Goal: Transaction & Acquisition: Purchase product/service

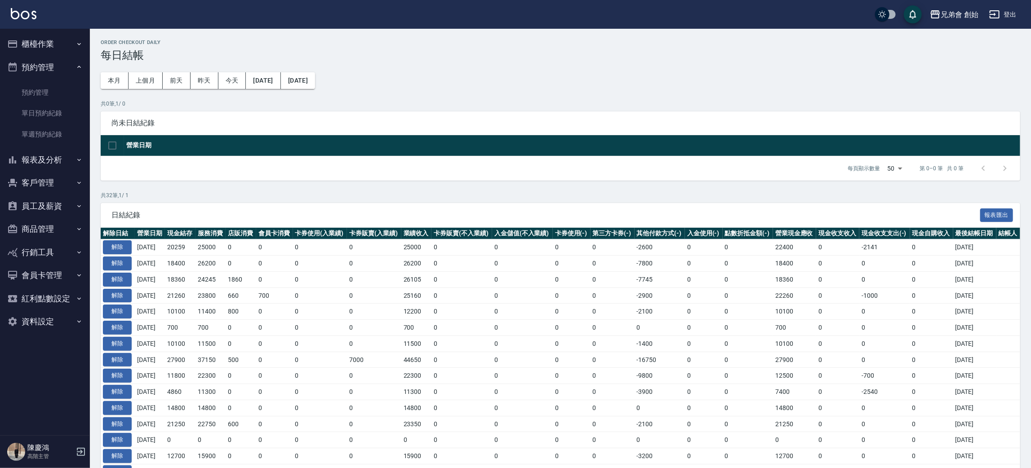
drag, startPoint x: 74, startPoint y: 111, endPoint x: 134, endPoint y: 120, distance: 61.5
click at [74, 111] on link "單日預約紀錄" at bounding box center [45, 113] width 83 height 21
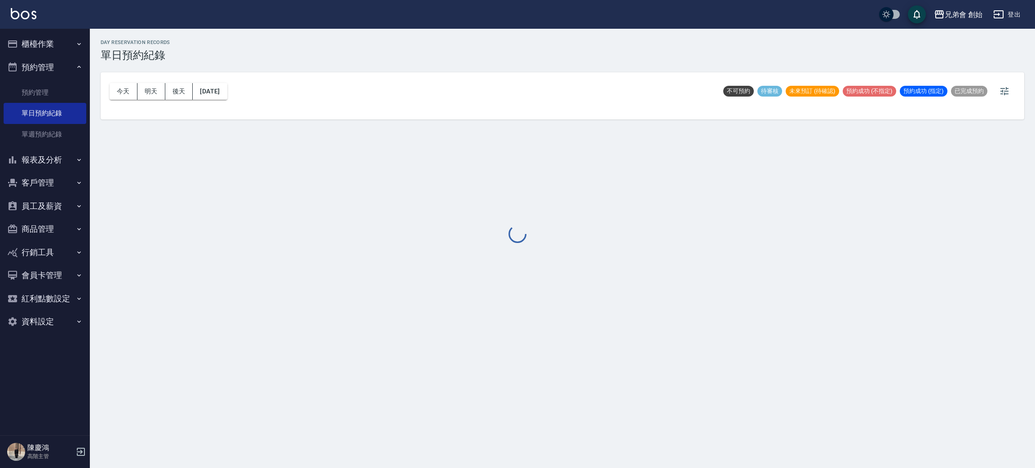
click at [129, 93] on div at bounding box center [517, 234] width 1035 height 468
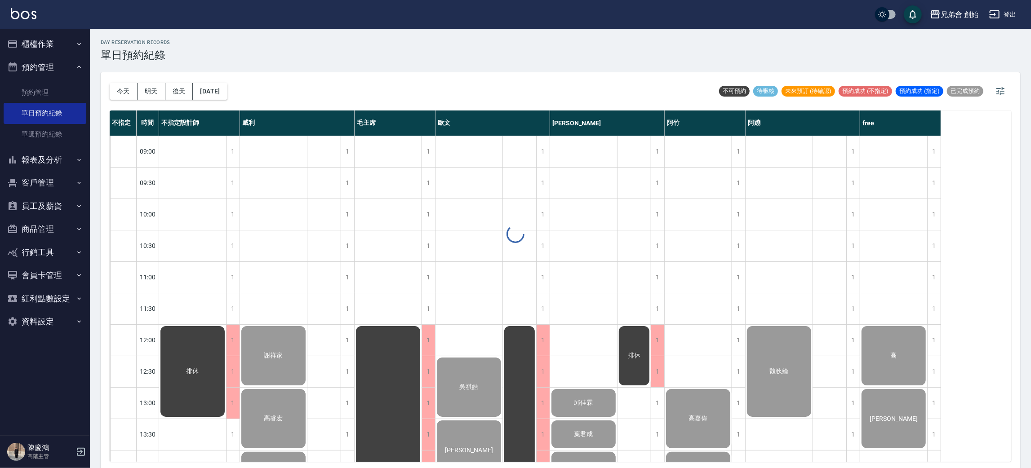
drag, startPoint x: 129, startPoint y: 93, endPoint x: 158, endPoint y: 114, distance: 36.0
click at [129, 93] on button "今天" at bounding box center [124, 91] width 28 height 17
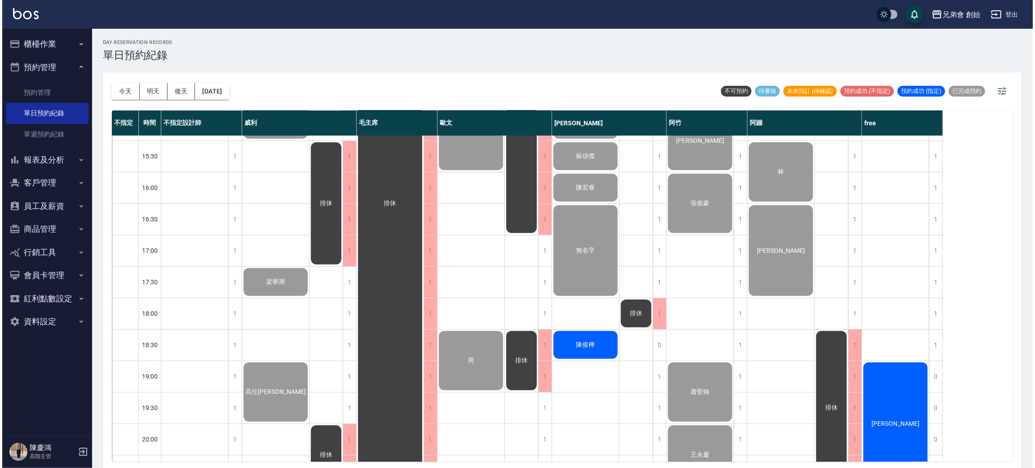
scroll to position [539, 0]
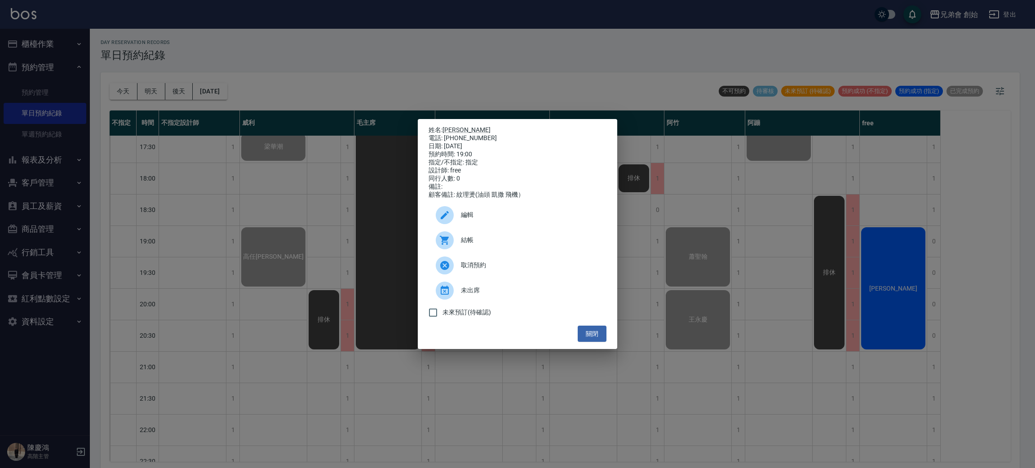
click at [528, 245] on span "結帳" at bounding box center [530, 239] width 138 height 9
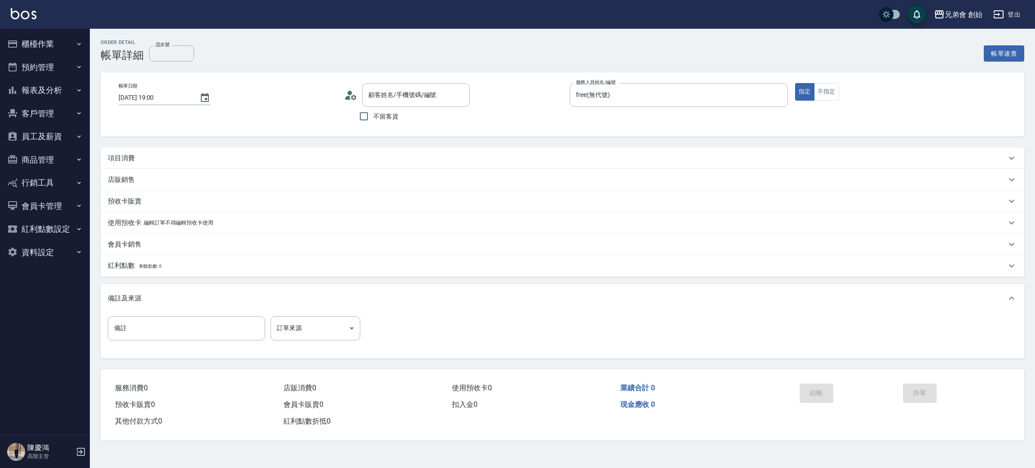
type input "[PERSON_NAME]/0937045453/null"
drag, startPoint x: 148, startPoint y: 164, endPoint x: 160, endPoint y: 175, distance: 16.5
click at [148, 163] on div "項目消費" at bounding box center [557, 160] width 899 height 9
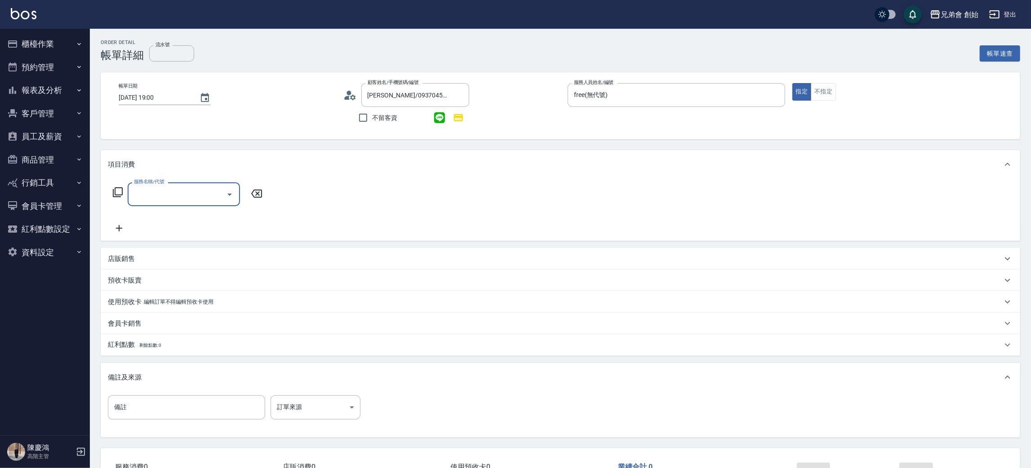
click at [161, 188] on input "服務名稱/代號" at bounding box center [177, 194] width 91 height 16
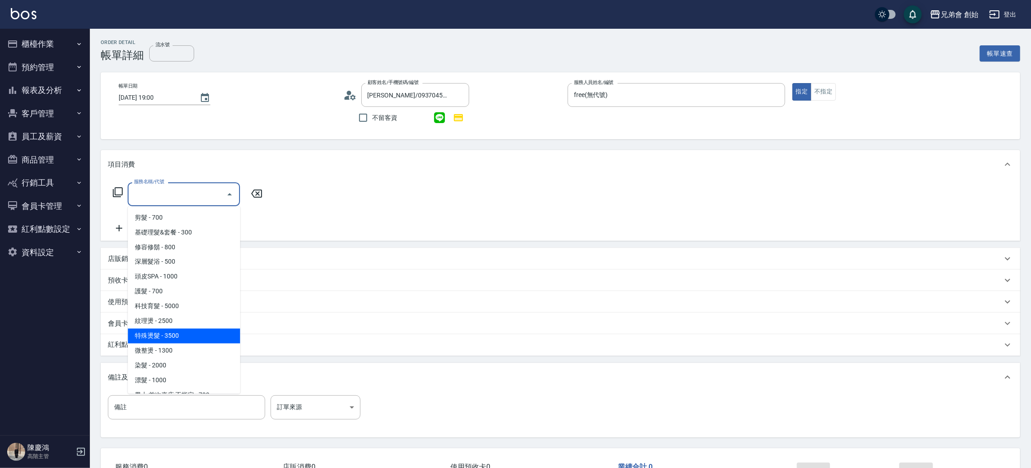
click at [184, 330] on span "特殊燙髮 - 3500" at bounding box center [184, 336] width 112 height 15
type input "特殊燙髮(D02)"
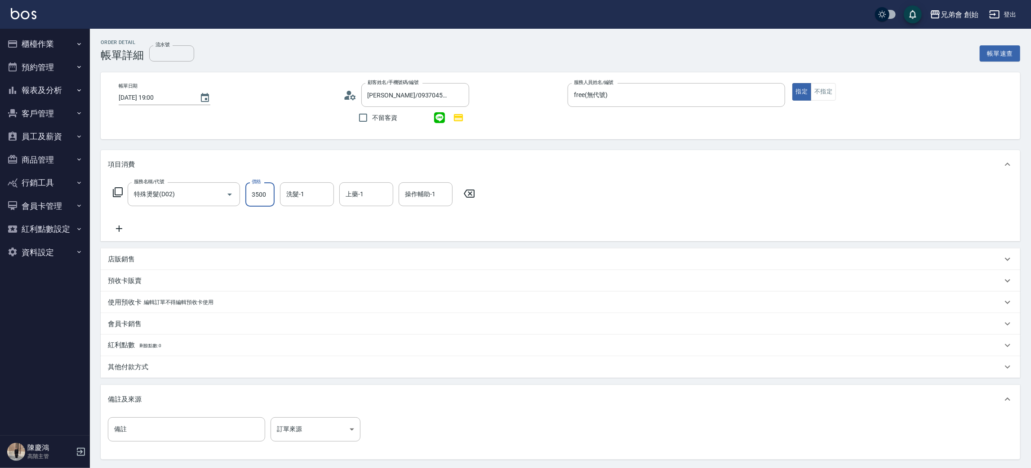
click at [271, 201] on input "3500" at bounding box center [259, 194] width 29 height 24
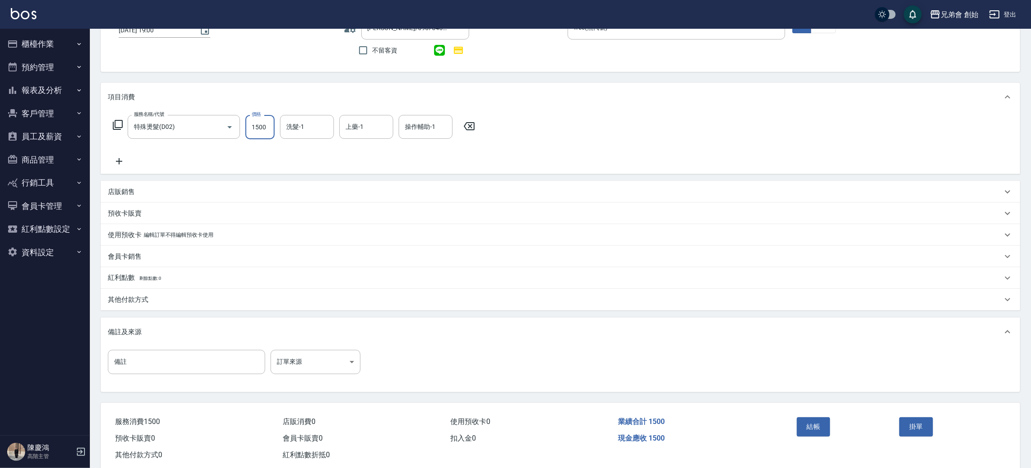
scroll to position [87, 0]
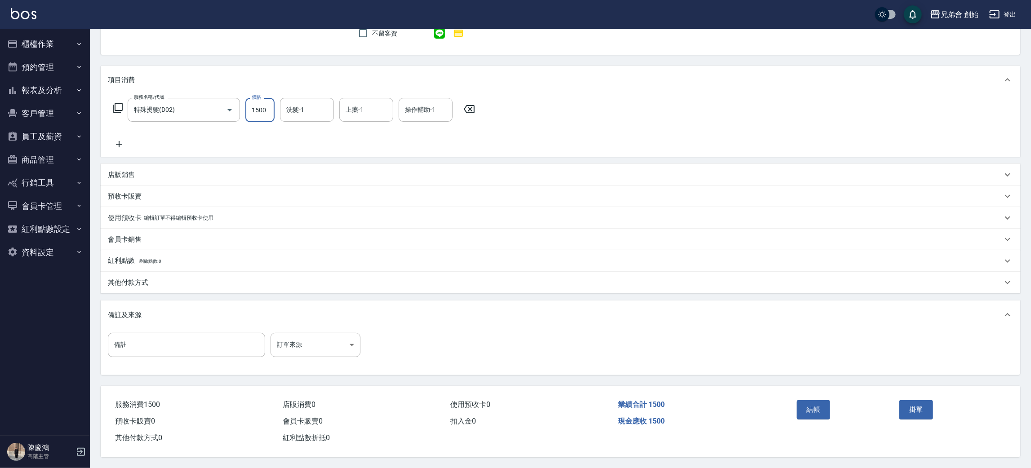
type input "1500"
click at [174, 278] on div "其他付款方式" at bounding box center [555, 282] width 894 height 9
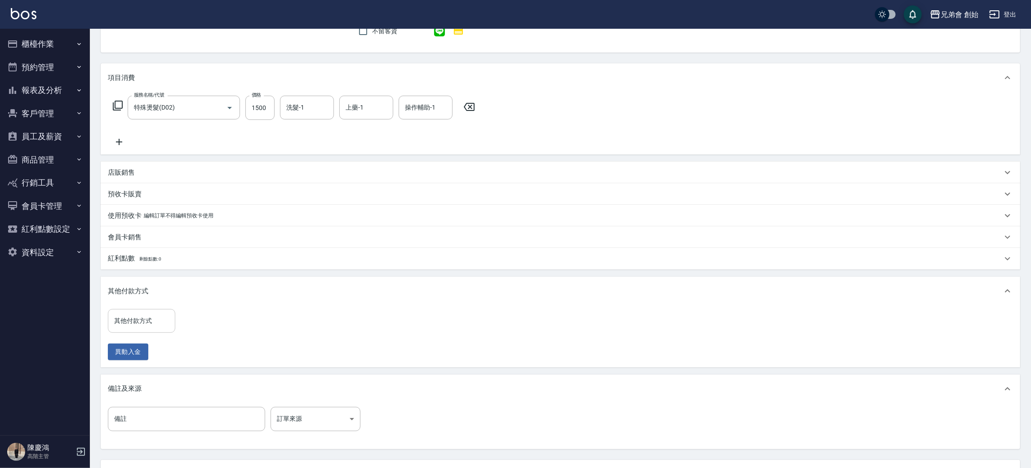
drag, startPoint x: 157, startPoint y: 320, endPoint x: 164, endPoint y: 328, distance: 9.9
click at [157, 320] on input "其他付款方式" at bounding box center [141, 321] width 59 height 16
click at [153, 356] on span "轉帳" at bounding box center [141, 359] width 67 height 15
type input "轉帳"
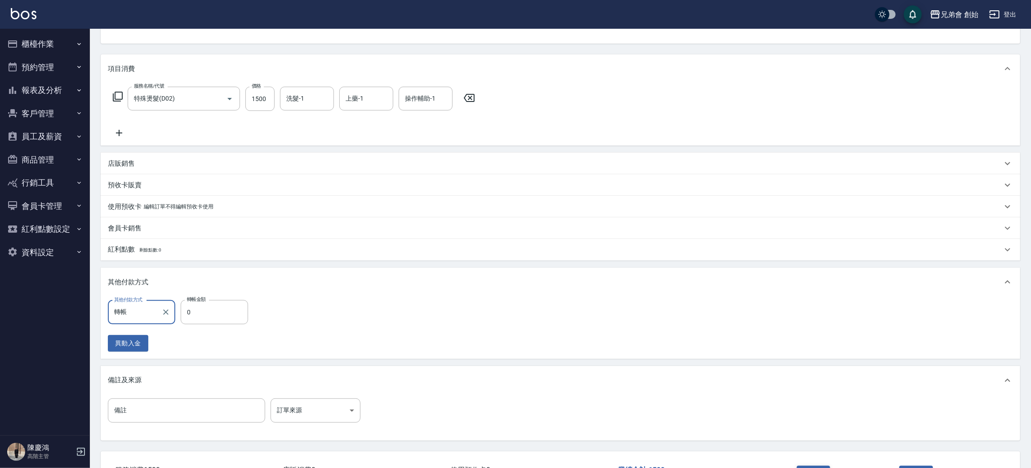
scroll to position [163, 0]
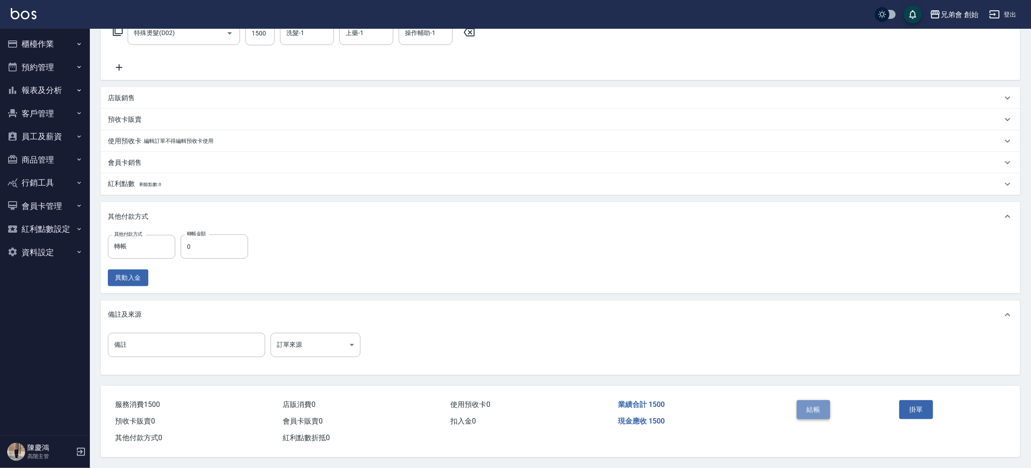
click at [816, 406] on button "結帳" at bounding box center [814, 409] width 34 height 19
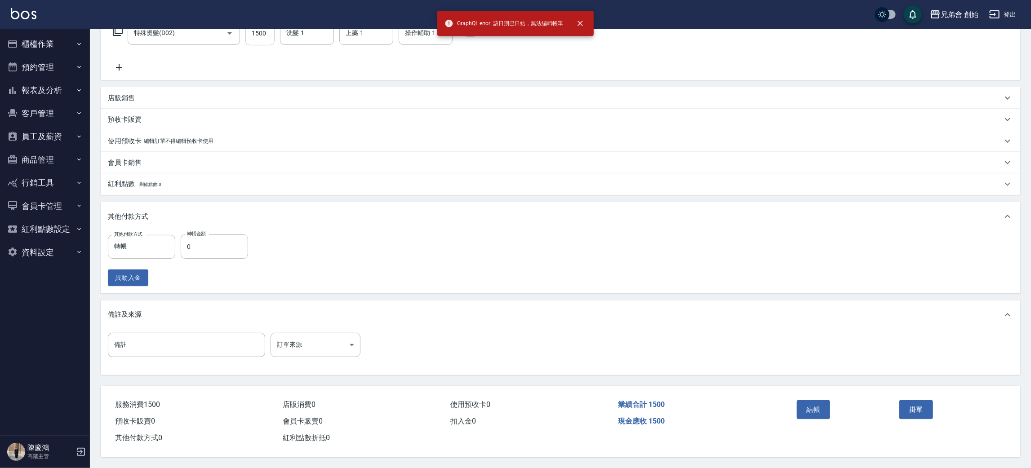
scroll to position [0, 0]
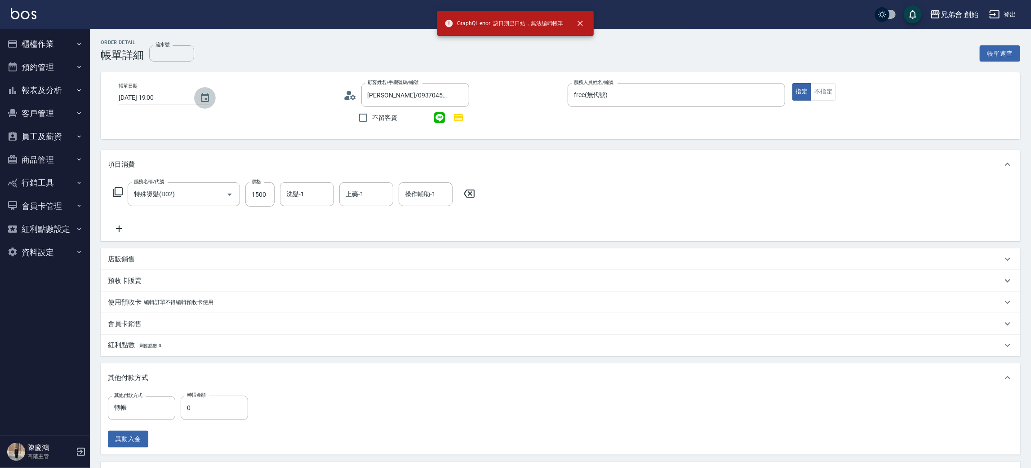
click at [196, 99] on button "Choose date, selected date is 2025-08-23" at bounding box center [205, 98] width 22 height 22
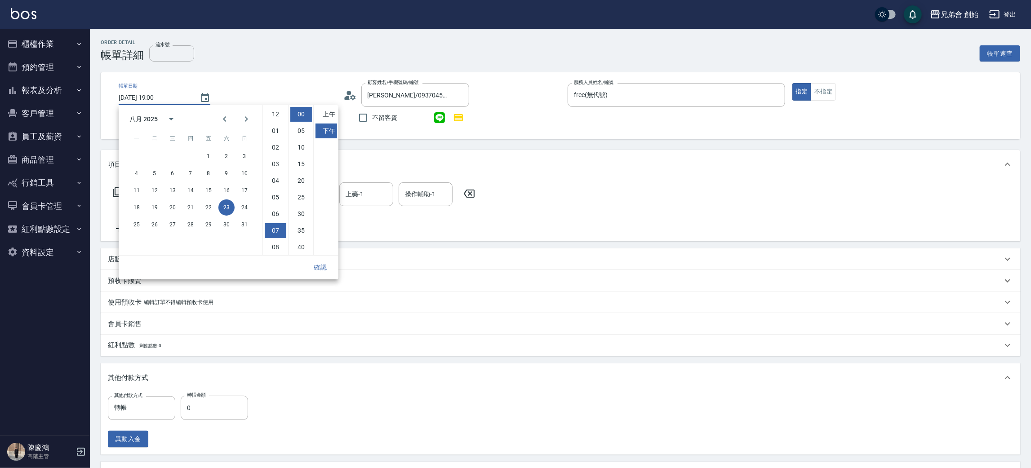
scroll to position [50, 0]
drag, startPoint x: 240, startPoint y: 202, endPoint x: 247, endPoint y: 193, distance: 11.2
click at [241, 200] on button "24" at bounding box center [244, 208] width 16 height 16
type input "[DATE] 19:00"
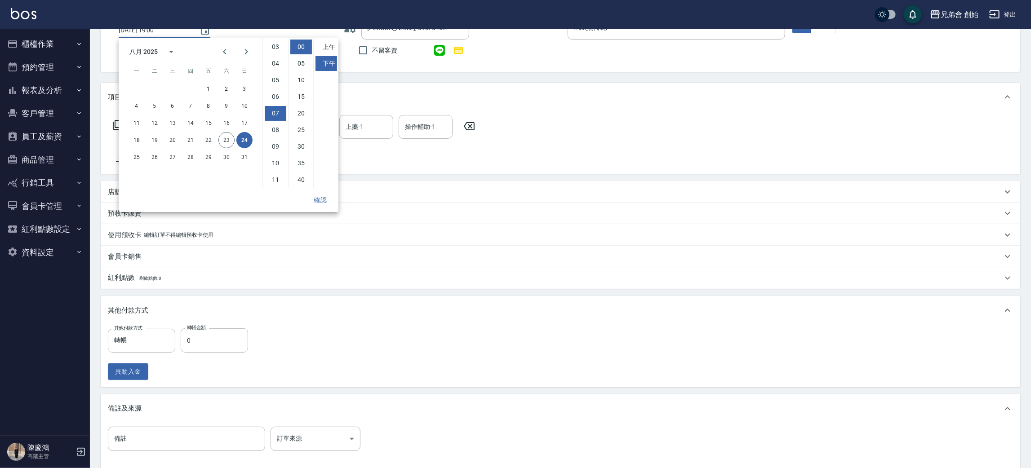
click at [327, 201] on button "確認" at bounding box center [320, 200] width 29 height 17
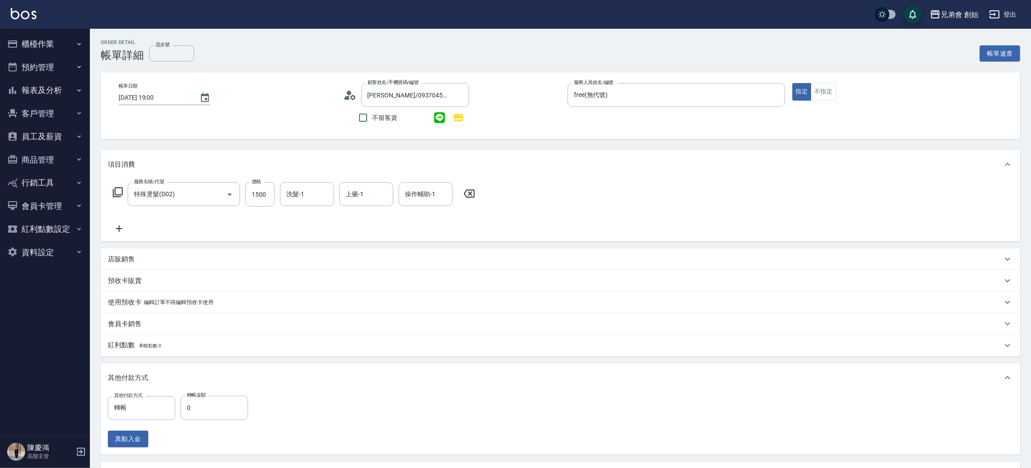
scroll to position [163, 0]
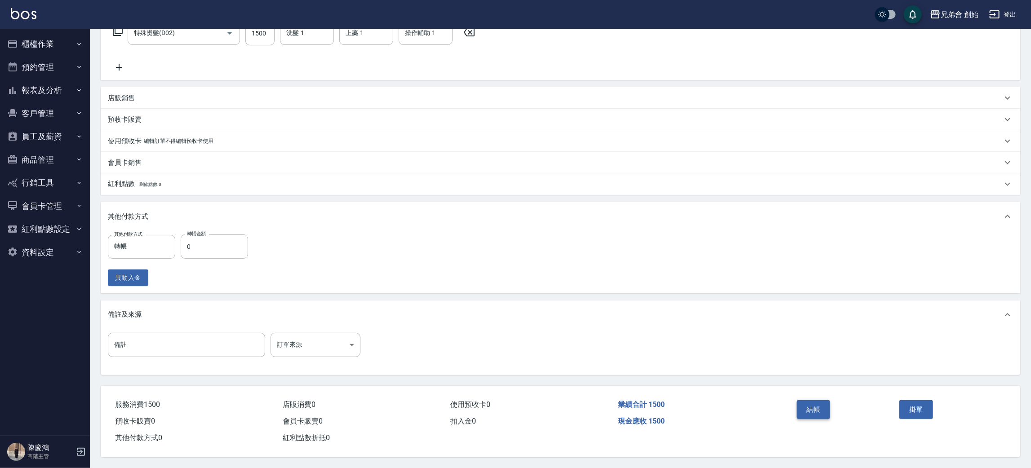
click at [808, 409] on button "結帳" at bounding box center [814, 409] width 34 height 19
